Goal: Use online tool/utility

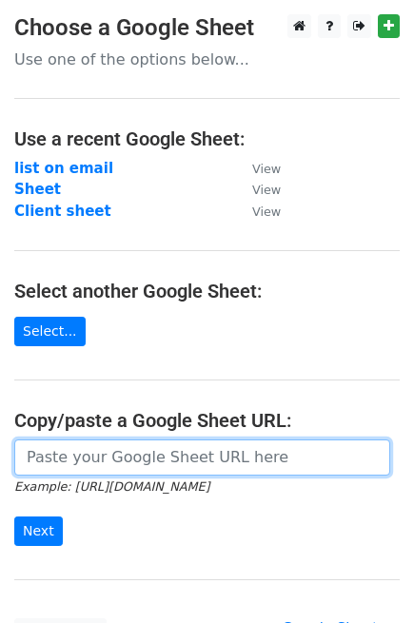
click at [68, 454] on input "url" at bounding box center [202, 458] width 376 height 36
click at [93, 463] on input "url" at bounding box center [202, 458] width 376 height 36
paste input "[URL][DOMAIN_NAME]"
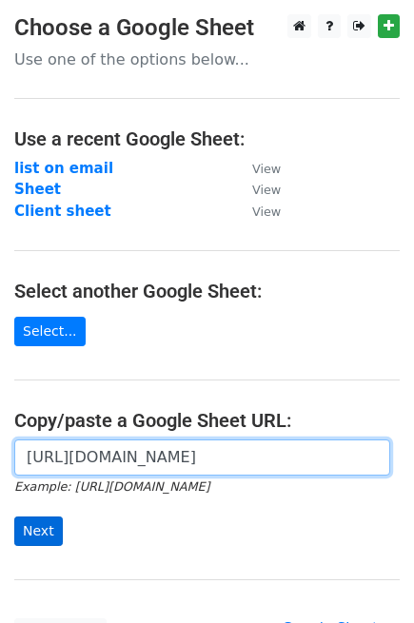
type input "[URL][DOMAIN_NAME]"
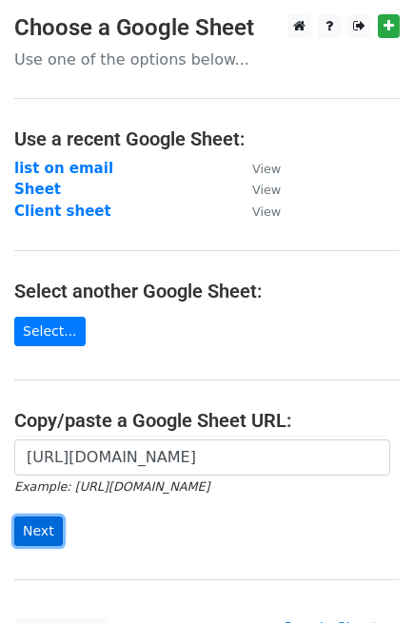
click at [39, 528] on input "Next" at bounding box center [38, 531] width 49 height 29
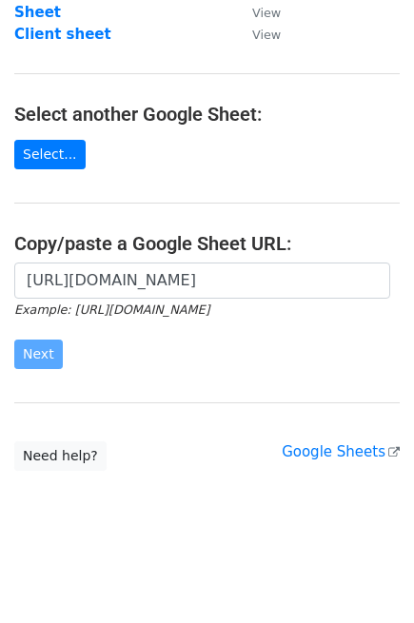
scroll to position [0, 0]
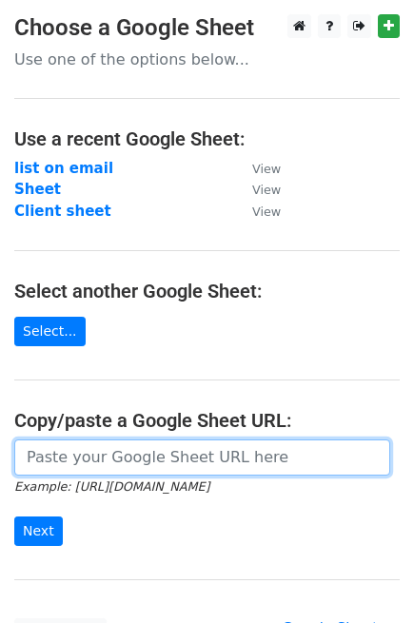
click at [90, 444] on input "url" at bounding box center [202, 458] width 376 height 36
paste input "[URL][DOMAIN_NAME]"
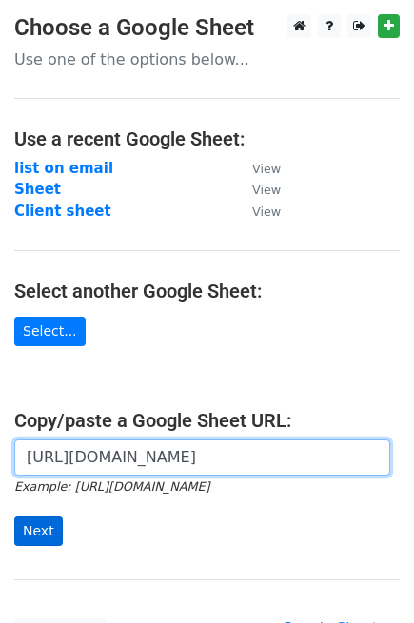
type input "[URL][DOMAIN_NAME]"
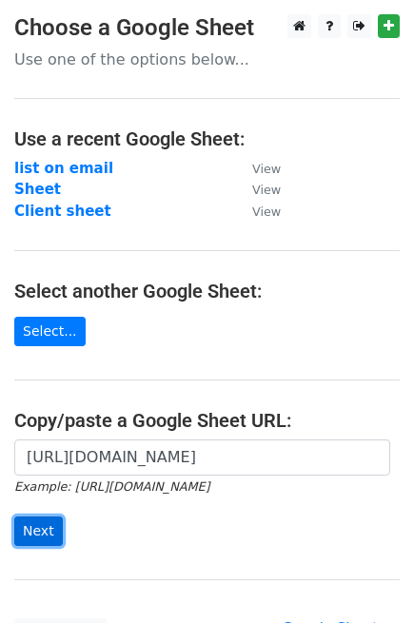
click at [50, 519] on input "Next" at bounding box center [38, 531] width 49 height 29
